Goal: Task Accomplishment & Management: Use online tool/utility

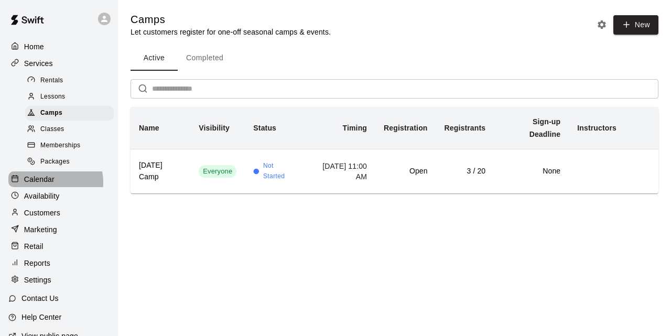
click at [48, 185] on p "Calendar" at bounding box center [39, 179] width 30 height 10
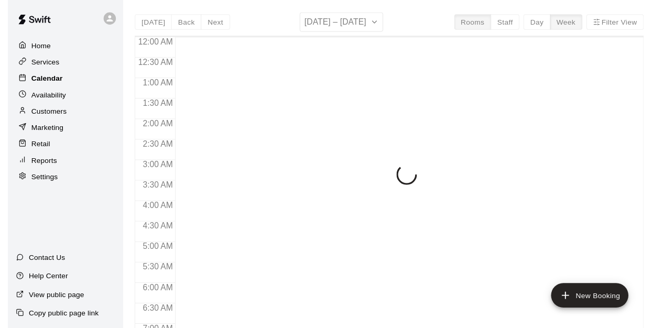
scroll to position [496, 0]
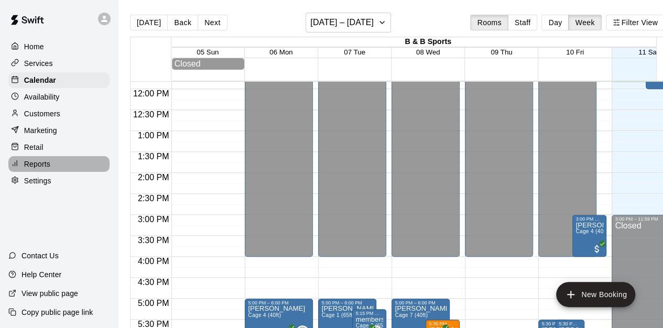
click at [61, 168] on div "Reports" at bounding box center [58, 164] width 101 height 16
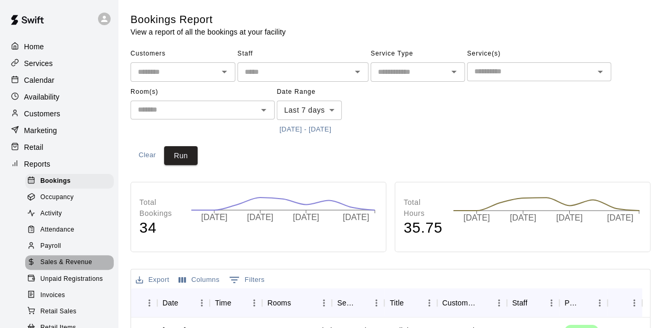
click at [81, 268] on span "Sales & Revenue" at bounding box center [66, 263] width 52 height 10
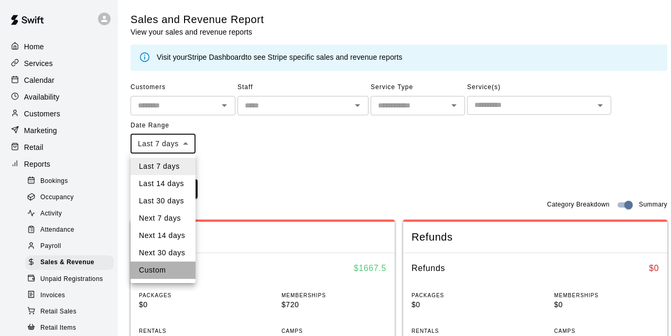
click at [175, 271] on li "Custom" at bounding box center [163, 270] width 65 height 17
type input "******"
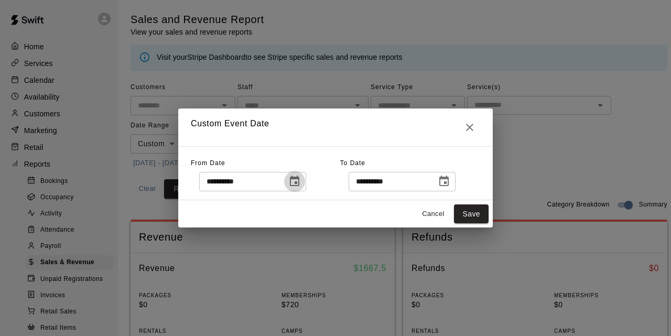
click at [299, 184] on icon "Choose date, selected date is Oct 4, 2025" at bounding box center [294, 181] width 9 height 10
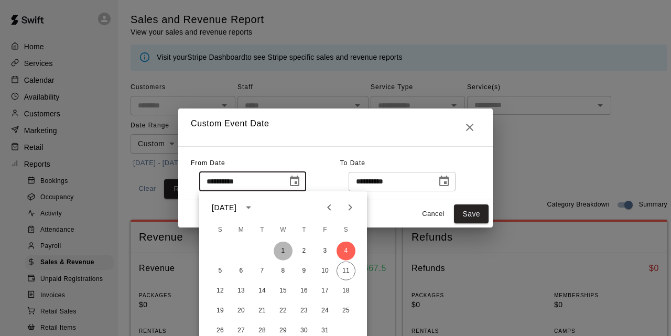
click at [281, 251] on button "1" at bounding box center [283, 251] width 19 height 19
type input "**********"
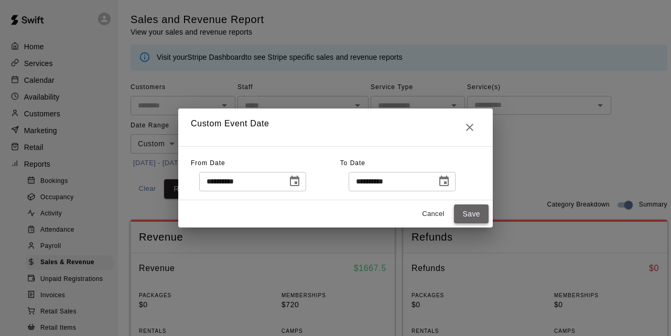
click at [474, 210] on button "Save" at bounding box center [471, 214] width 35 height 19
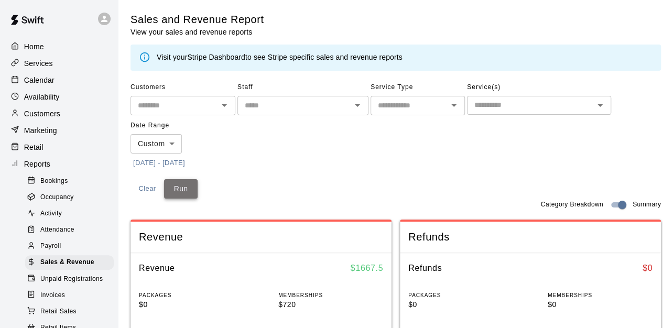
click at [174, 187] on button "Run" at bounding box center [181, 188] width 34 height 19
click at [54, 79] on p "Calendar" at bounding box center [39, 80] width 30 height 10
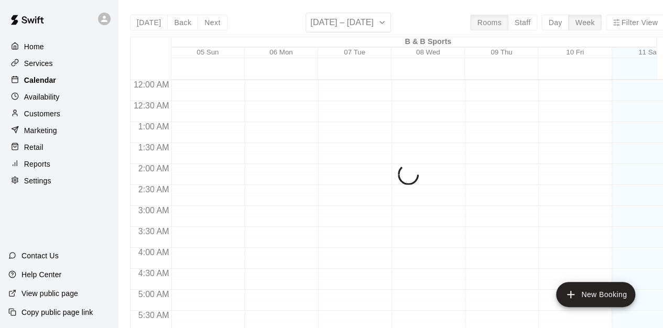
scroll to position [507, 0]
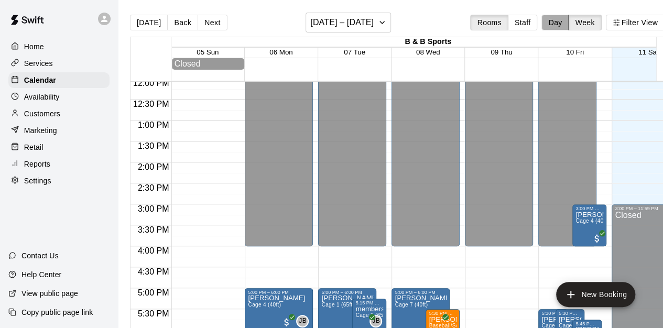
click at [565, 18] on button "Day" at bounding box center [555, 23] width 27 height 16
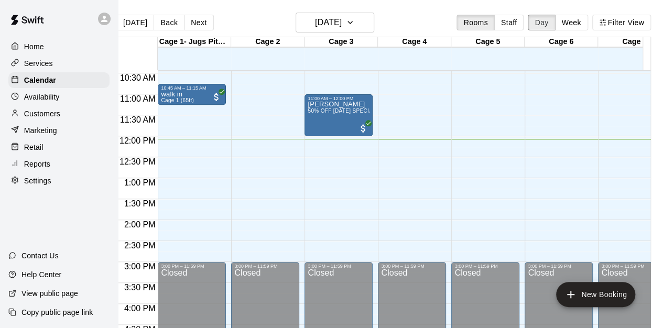
scroll to position [423, 0]
